Goal: Task Accomplishment & Management: Complete application form

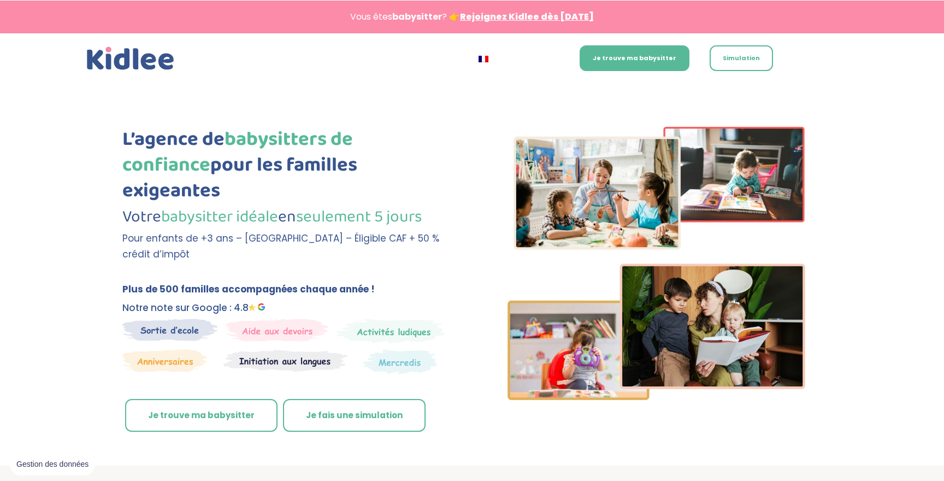
click at [199, 399] on link "Je trouve ma babysitter" at bounding box center [201, 415] width 152 height 33
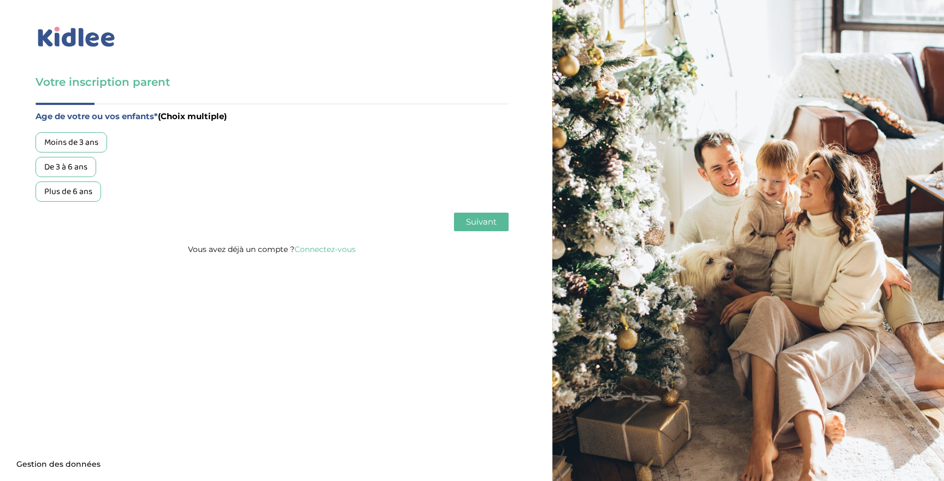
click at [80, 141] on div "Moins de 3 ans" at bounding box center [71, 142] width 72 height 20
click at [475, 222] on span "Suivant" at bounding box center [481, 221] width 31 height 10
click at [93, 171] on div "Garde ponctuelle" at bounding box center [76, 167] width 82 height 20
click at [481, 223] on span "Suivant" at bounding box center [481, 221] width 31 height 10
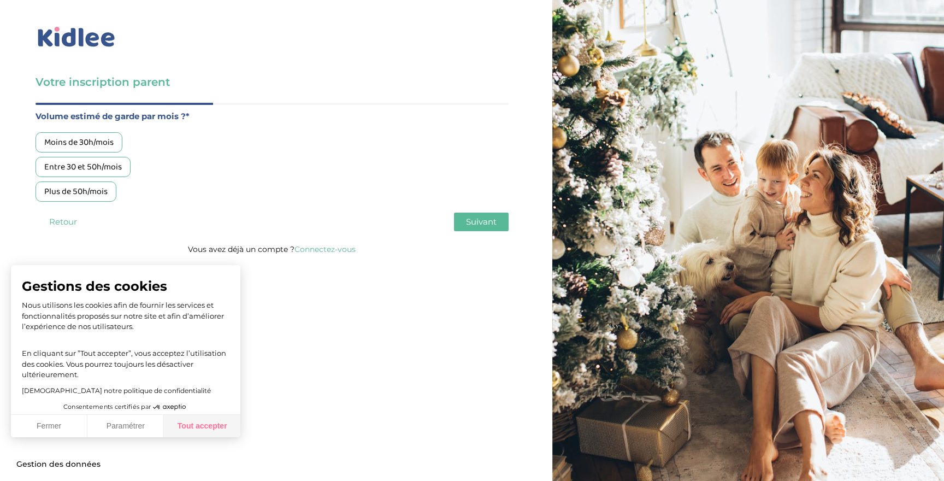
click at [196, 436] on button "Tout accepter" at bounding box center [202, 426] width 76 height 23
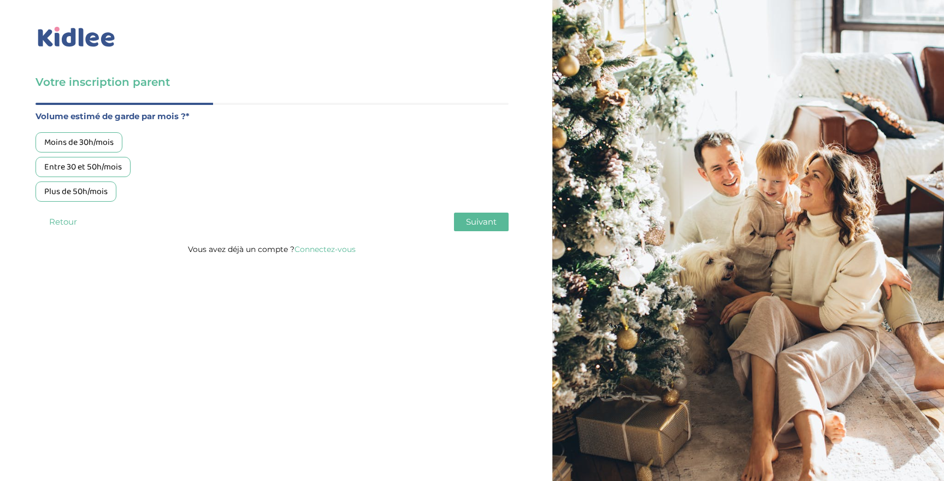
click at [87, 188] on div "Plus de 50h/mois" at bounding box center [75, 191] width 81 height 20
click at [469, 218] on span "Suivant" at bounding box center [481, 221] width 31 height 10
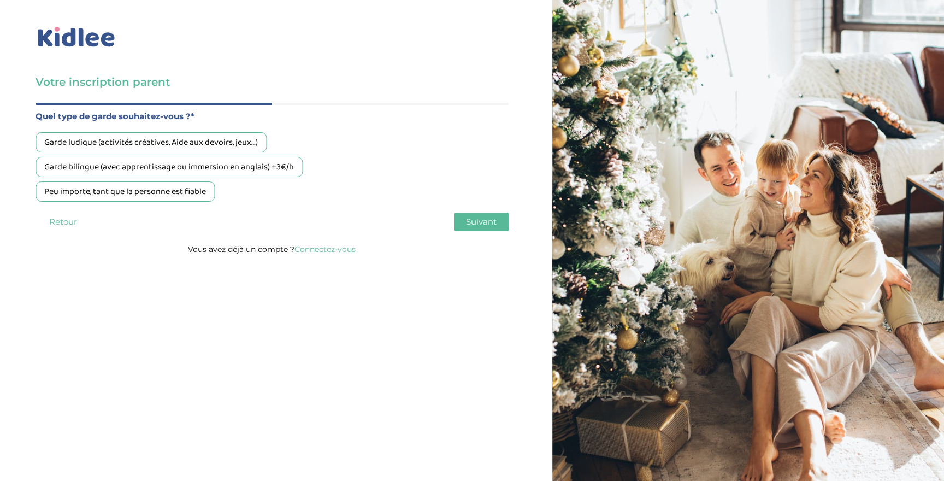
click at [146, 145] on div "Garde ludique (activités créatives, Aide aux devoirs, jeux…)" at bounding box center [150, 142] width 231 height 20
click at [138, 187] on div "Peu importe, tant que la personne est fiable" at bounding box center [124, 191] width 179 height 20
click at [501, 220] on button "Suivant" at bounding box center [481, 221] width 55 height 19
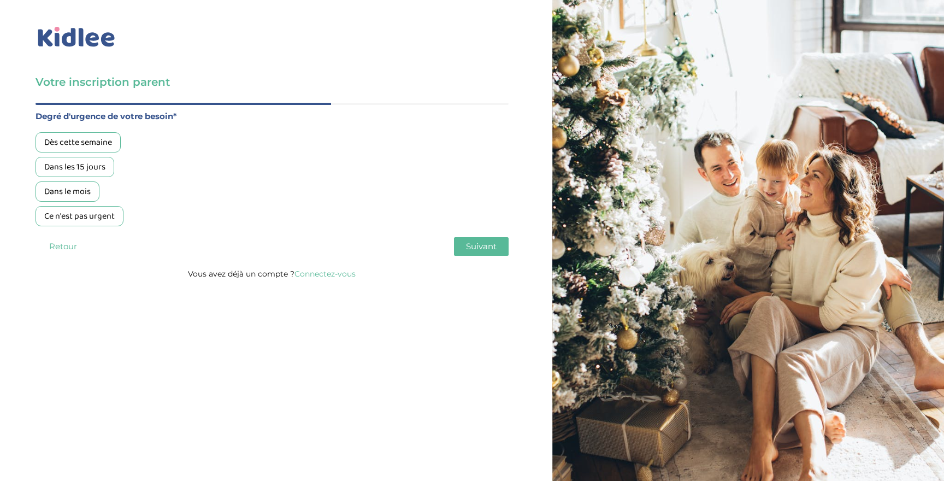
click at [88, 139] on div "Dès cette semaine" at bounding box center [77, 142] width 85 height 20
click at [477, 249] on span "Suivant" at bounding box center [481, 246] width 31 height 10
click at [98, 193] on div "Non, je pars de zéro" at bounding box center [80, 191] width 90 height 20
click at [491, 247] on span "Suivant" at bounding box center [481, 246] width 31 height 10
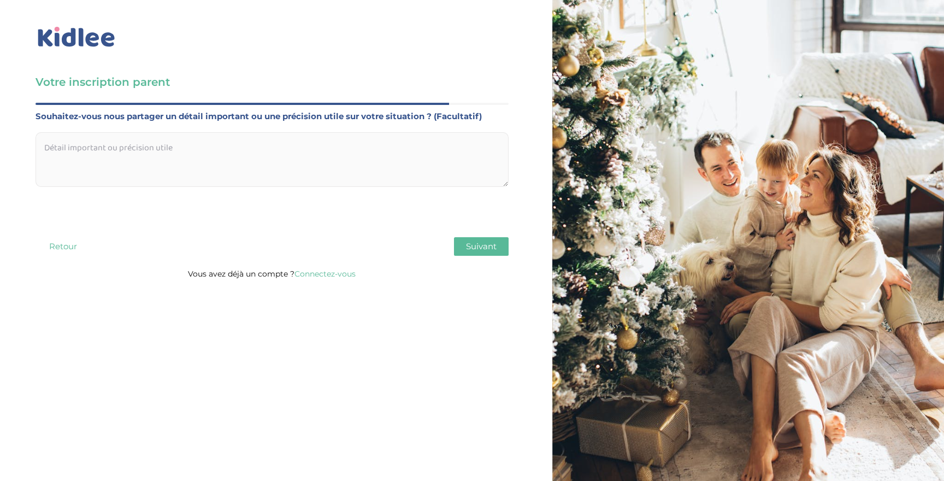
click at [337, 155] on textarea at bounding box center [271, 159] width 473 height 55
type textarea "N"
type textarea "m"
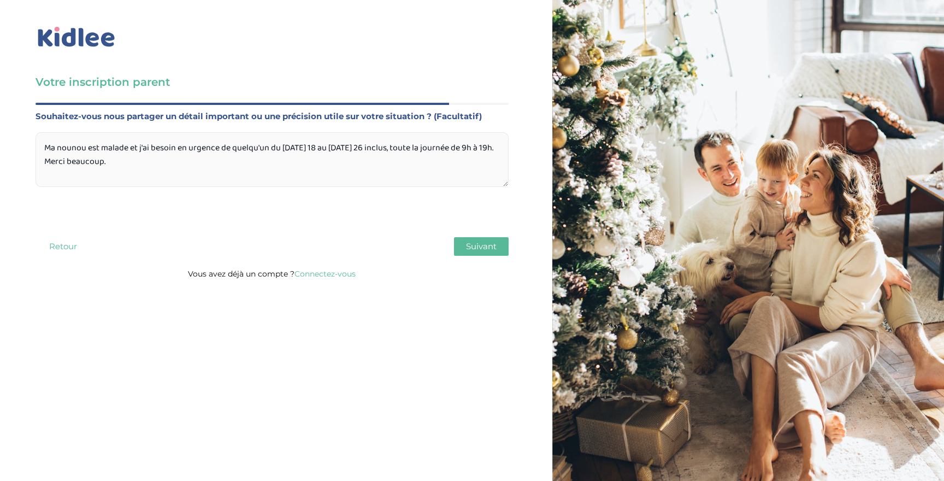
type textarea "Ma nounou est malade et j'ai besoin en urgence de quelqu'un du jeudi 18 au vend…"
click at [466, 238] on div "Age de votre ou vos enfants* (Choix multiple) Moins de 3 ans De 3 à 6 ans Plus …" at bounding box center [271, 185] width 473 height 164
click at [466, 245] on span "Suivant" at bounding box center [481, 246] width 31 height 10
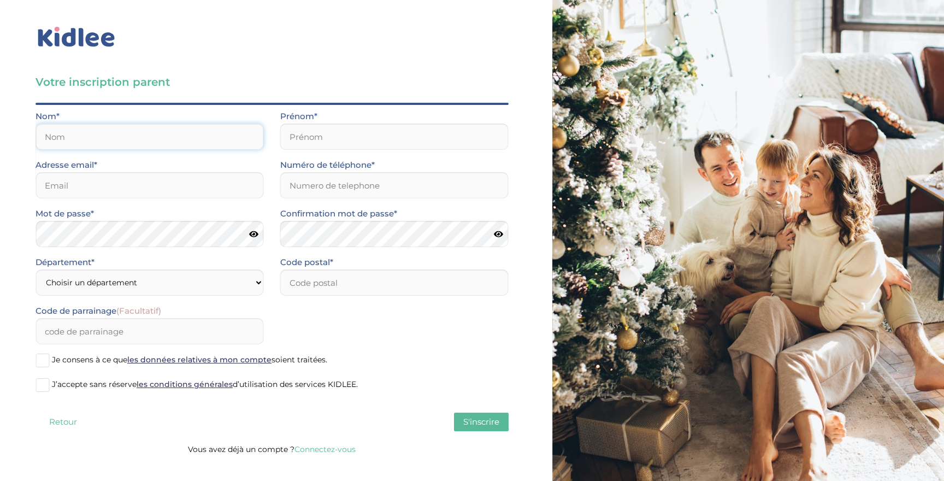
click at [140, 147] on input "text" at bounding box center [149, 136] width 228 height 26
type input "Bounjou"
type input "Amine"
type input "amine.bounjou@gmail.com"
type input "0634870354"
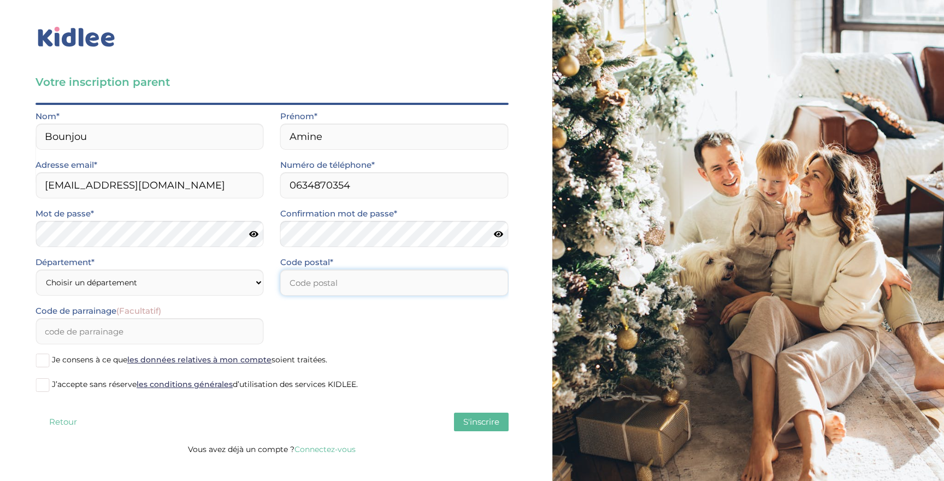
type input "75011"
click at [162, 289] on select "Choisir un département Paris (75) Hauts-de-Seine (92) Yvelines (78) Val-de-Marn…" at bounding box center [149, 282] width 228 height 26
select select "75"
click at [35, 269] on select "Choisir un département Paris (75) Hauts-de-Seine (92) Yvelines (78) Val-de-Marn…" at bounding box center [149, 282] width 228 height 26
click at [45, 361] on span at bounding box center [42, 360] width 14 height 14
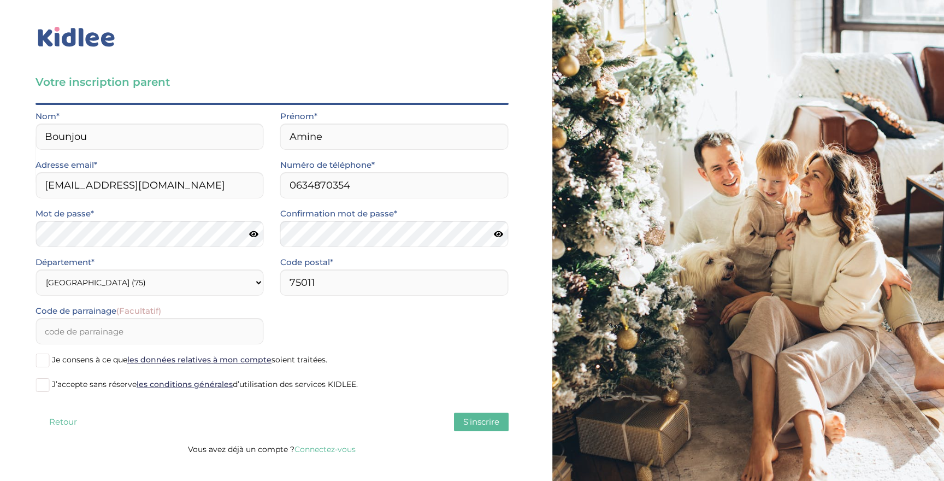
click at [0, 0] on input "Je consens à ce que les données relatives à mon compte soient traitées." at bounding box center [0, 0] width 0 height 0
click at [43, 384] on span at bounding box center [42, 385] width 14 height 14
click at [0, 0] on input "J’accepte sans réserve les conditions générales d’utilisation des services KIDL…" at bounding box center [0, 0] width 0 height 0
click at [467, 419] on span "S'inscrire" at bounding box center [481, 421] width 36 height 10
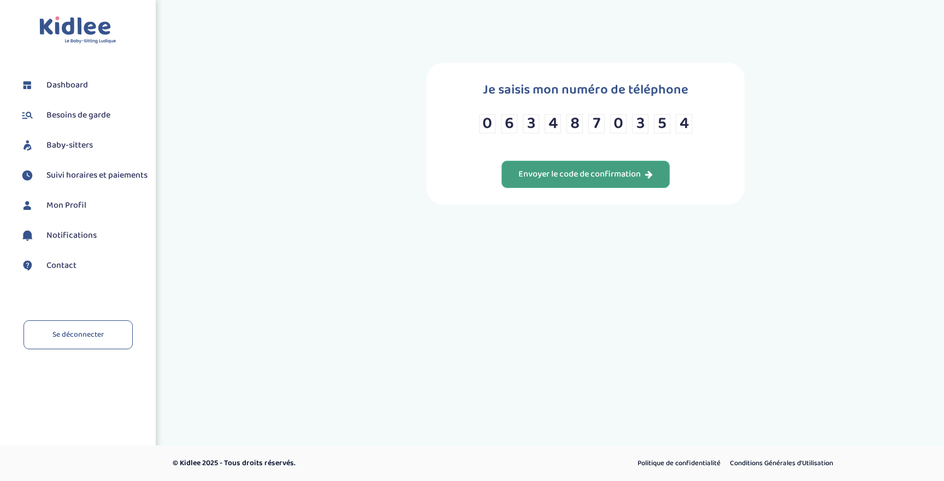
click at [558, 170] on div "Envoyer le code de confirmation" at bounding box center [585, 174] width 134 height 13
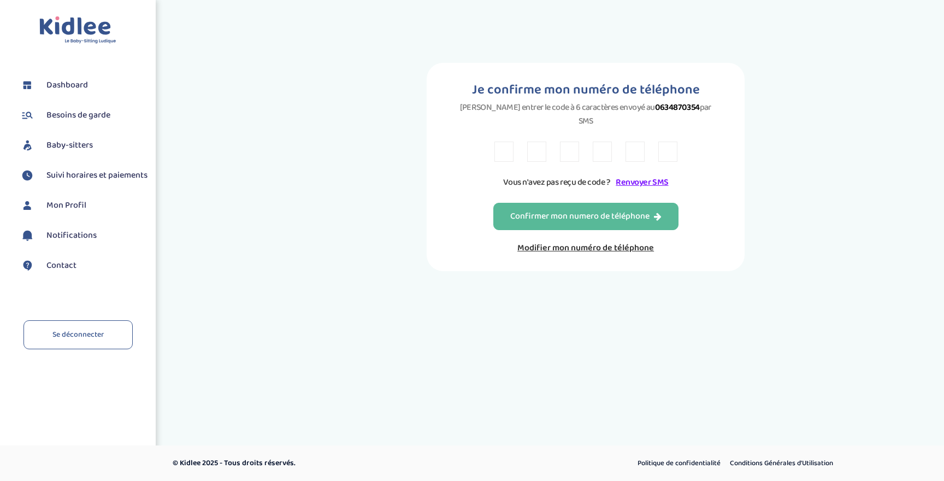
click at [508, 141] on input "text" at bounding box center [503, 151] width 19 height 20
type input "Y"
type input "M"
type input "N"
type input "2"
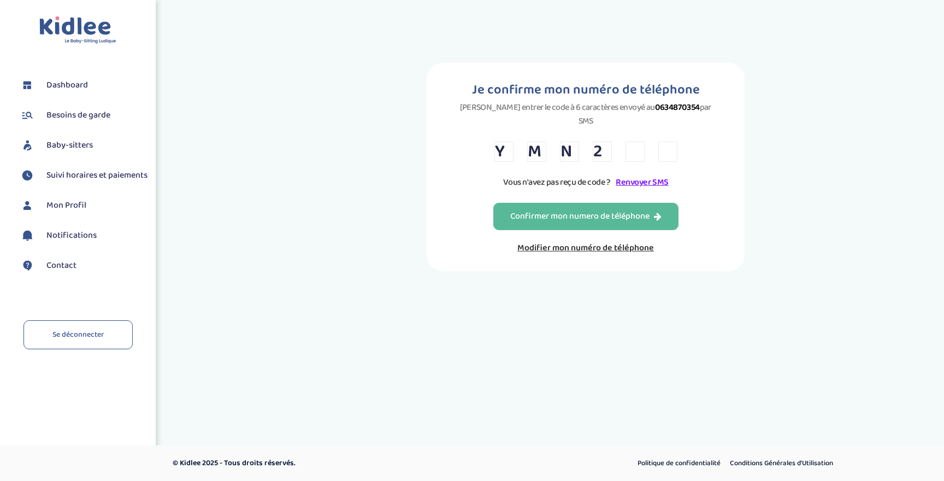
type input "V"
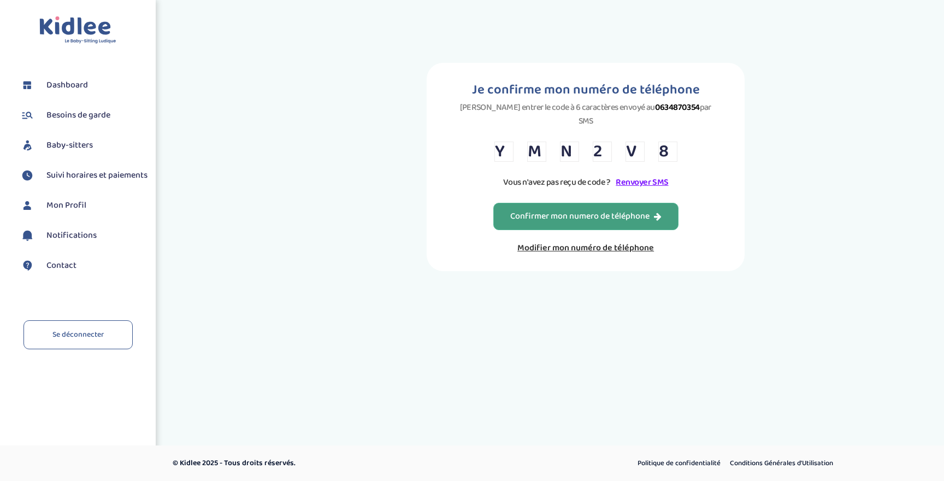
type input "8"
click at [523, 210] on div "Confirmer mon numero de téléphone" at bounding box center [585, 216] width 151 height 13
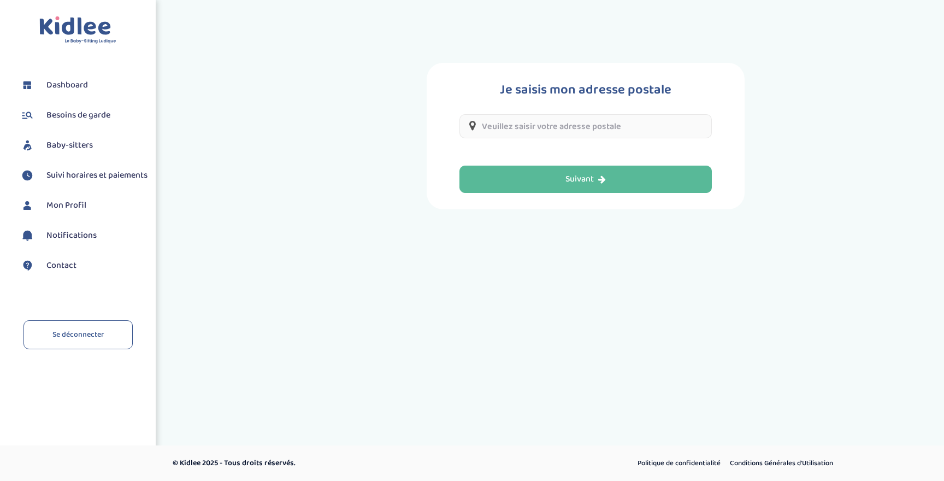
click at [547, 128] on input "text" at bounding box center [585, 126] width 252 height 24
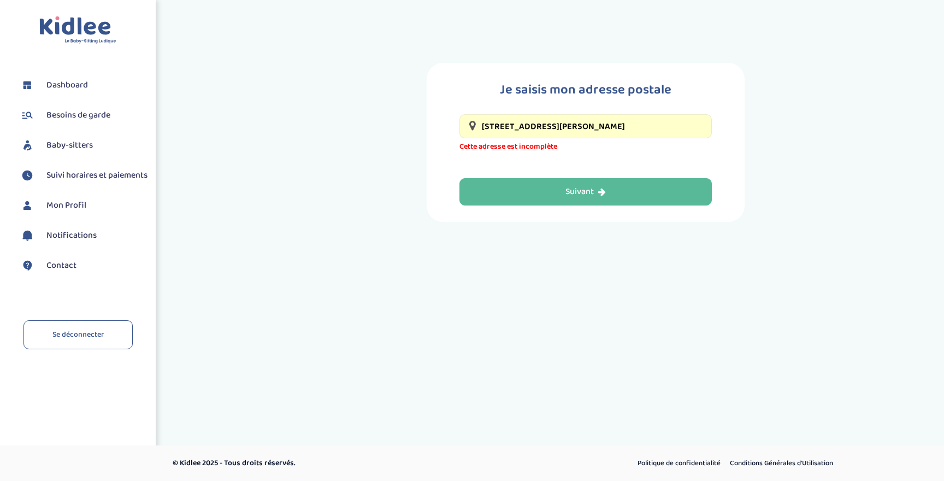
click at [548, 127] on input "[STREET_ADDRESS][PERSON_NAME]" at bounding box center [585, 126] width 252 height 24
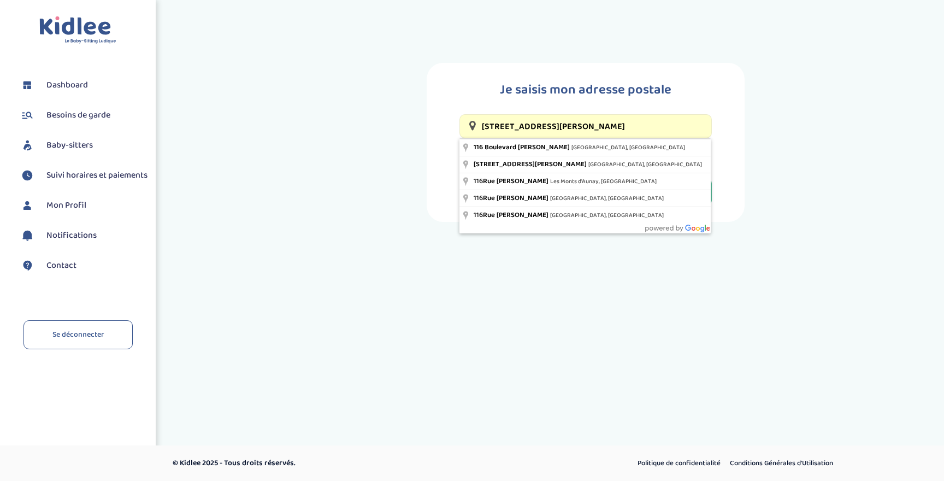
click at [548, 127] on input "[STREET_ADDRESS][PERSON_NAME]" at bounding box center [585, 126] width 252 height 24
click at [583, 125] on input "[STREET_ADDRESS][PERSON_NAME]" at bounding box center [585, 126] width 252 height 24
click at [615, 127] on input "[STREET_ADDRESS][PERSON_NAME]" at bounding box center [585, 126] width 252 height 24
click at [352, 126] on div "Je saisis mon adresse postale [STREET_ADDRESS][PERSON_NAME] Cette adresse est i…" at bounding box center [586, 142] width 530 height 159
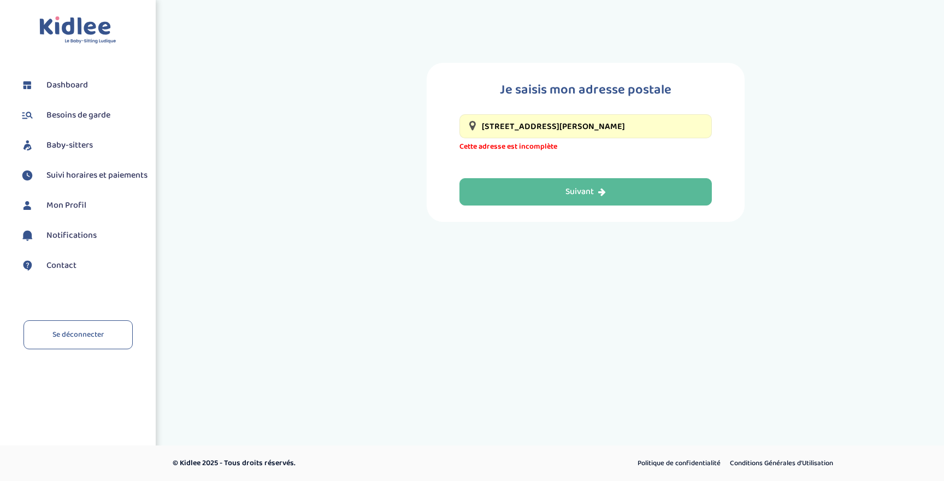
click at [560, 127] on input "[STREET_ADDRESS][PERSON_NAME]" at bounding box center [585, 126] width 252 height 24
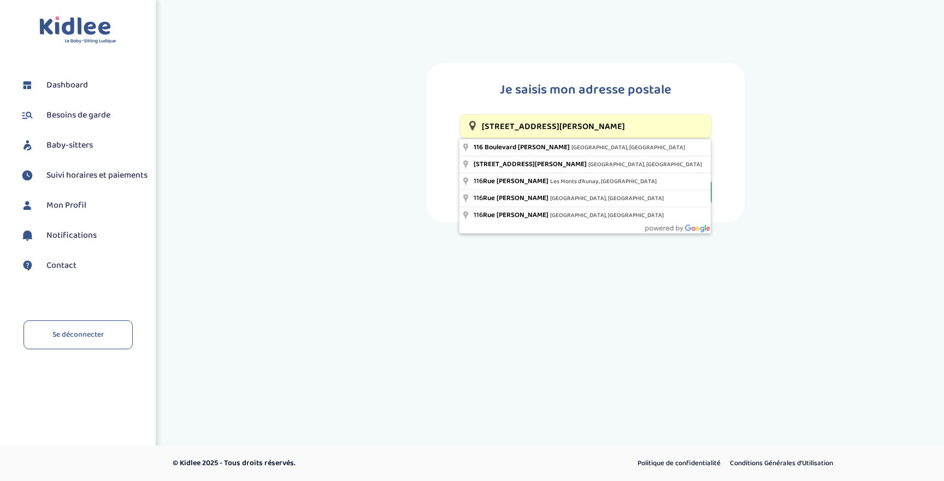
click at [620, 127] on input "[STREET_ADDRESS][PERSON_NAME]" at bounding box center [585, 126] width 252 height 24
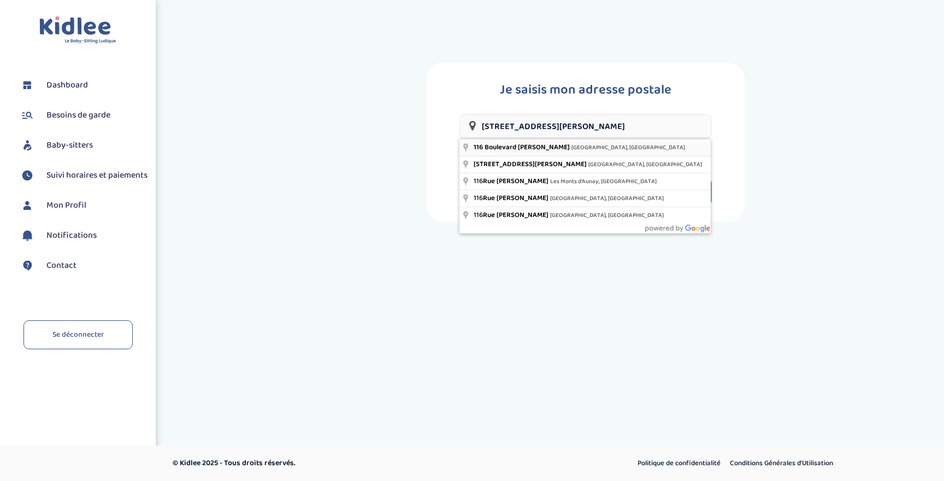
type input "[STREET_ADDRESS][PERSON_NAME]"
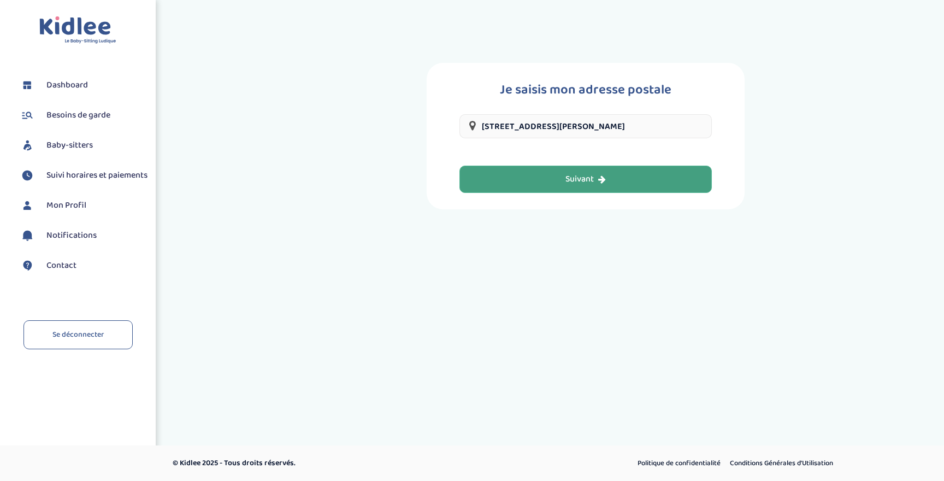
click at [593, 180] on div "Suivant" at bounding box center [585, 179] width 40 height 13
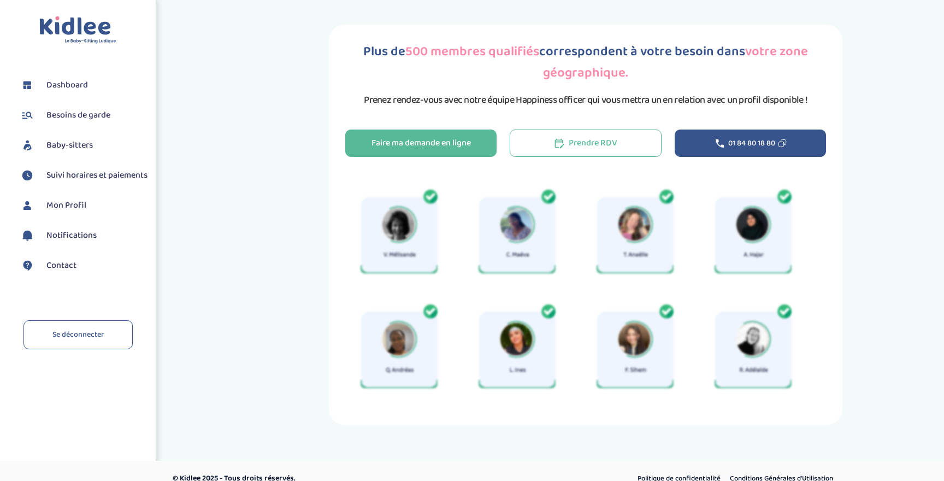
click at [735, 141] on span "01 84 80 18 80" at bounding box center [751, 143] width 47 height 11
